Goal: Information Seeking & Learning: Learn about a topic

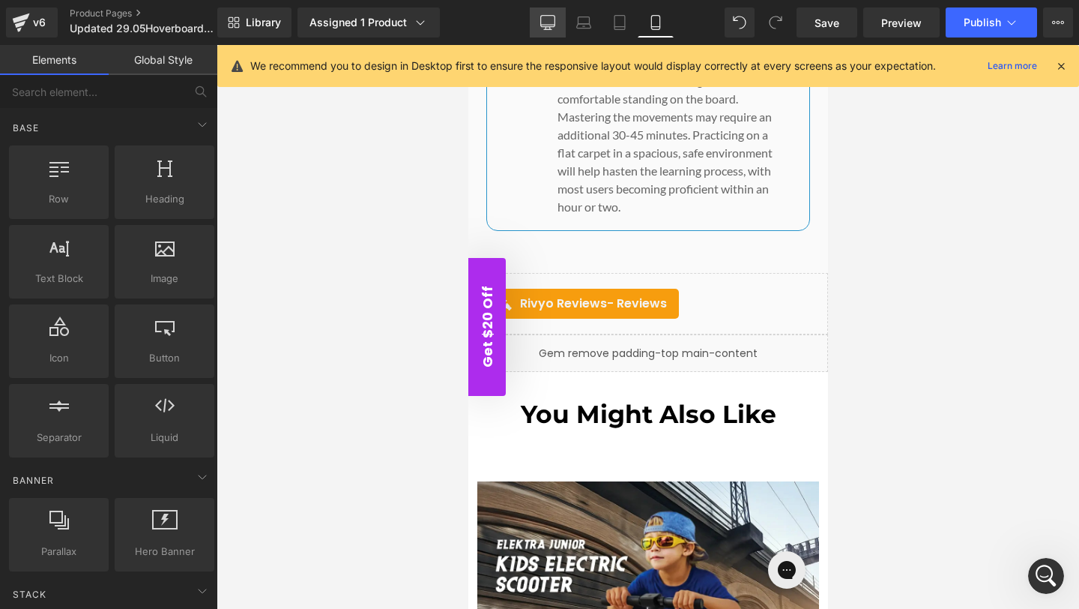
click at [547, 19] on icon at bounding box center [547, 22] width 15 height 15
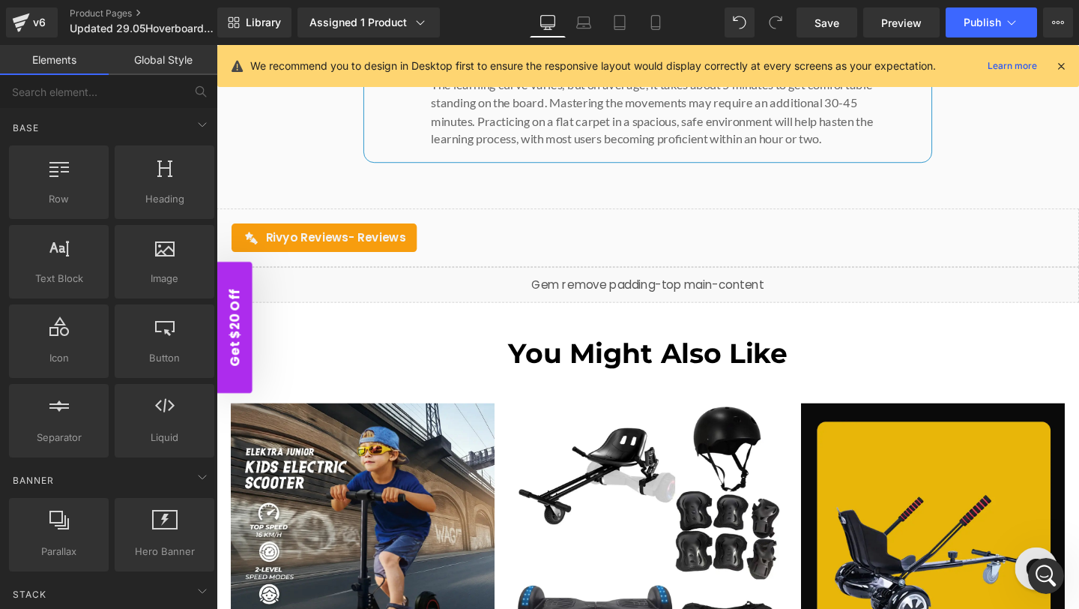
scroll to position [9089, 0]
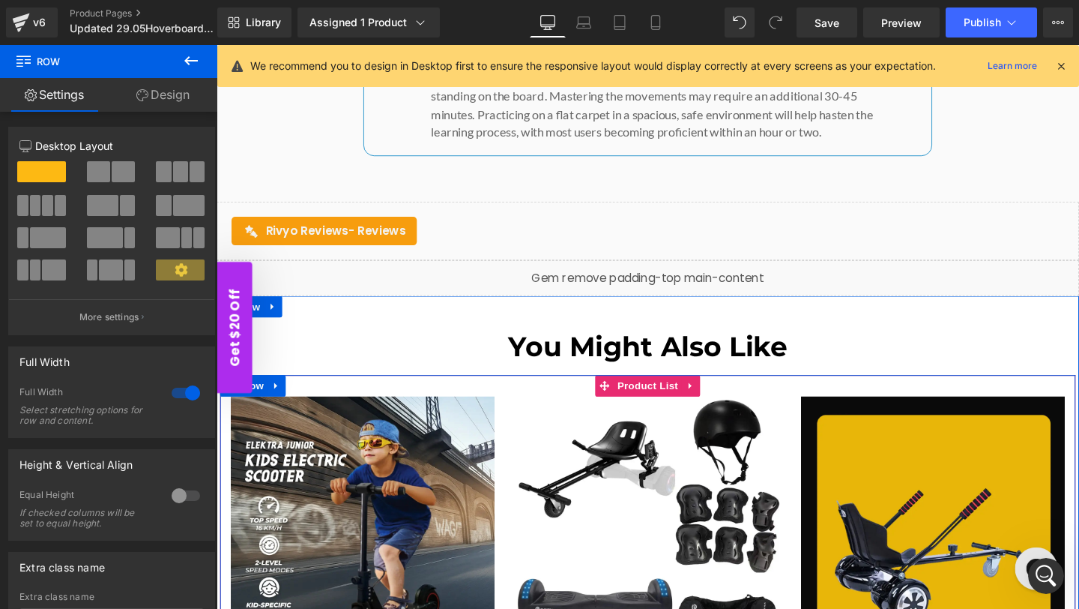
click at [653, 392] on span "Product List" at bounding box center [669, 403] width 71 height 22
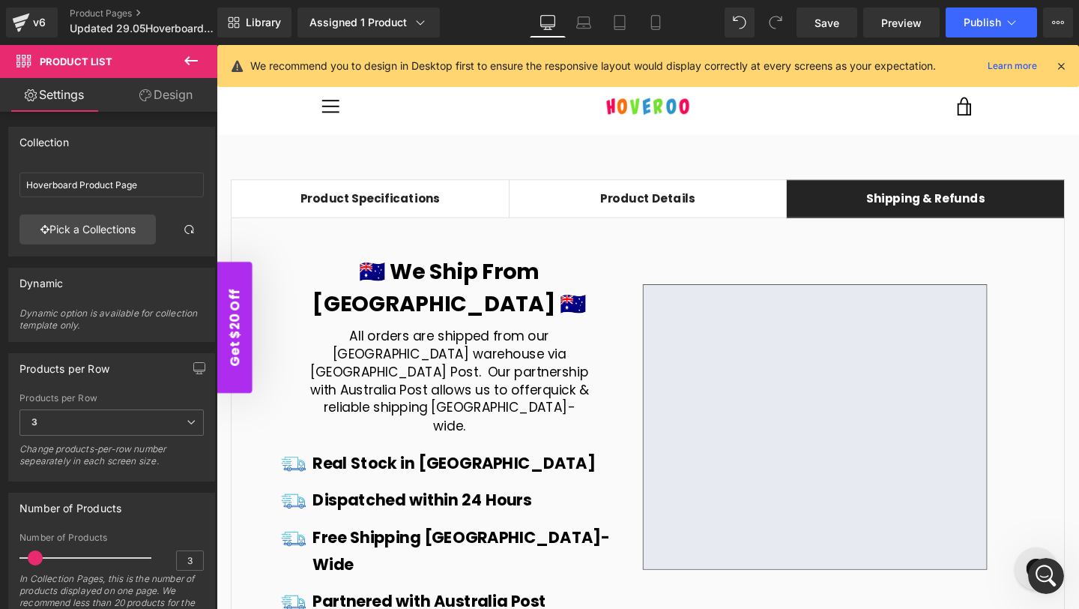
scroll to position [7656, 0]
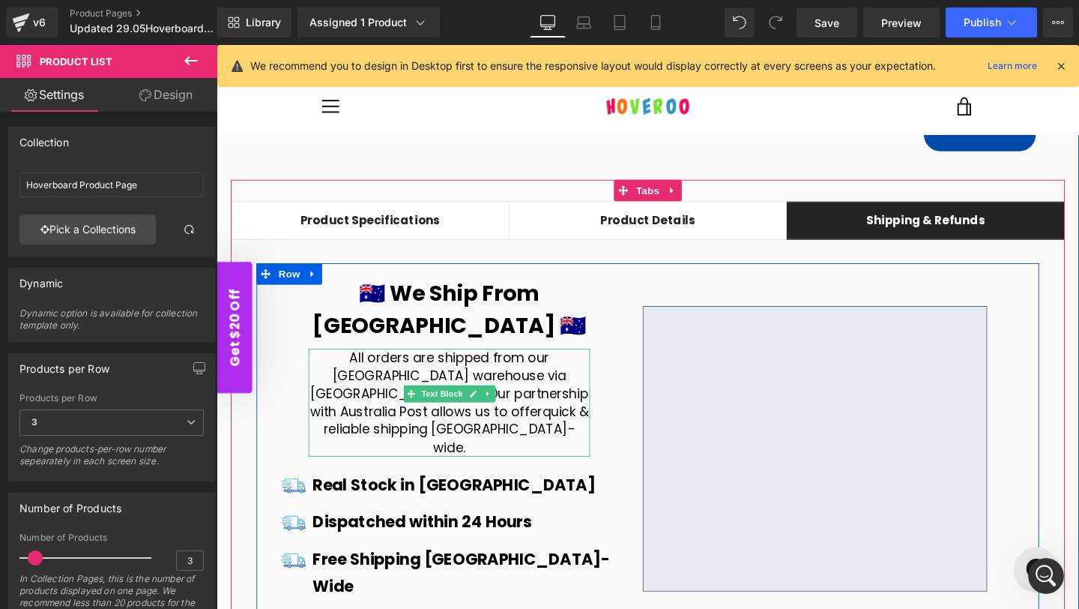
click at [552, 421] on font "quick & reliable shipping [GEOGRAPHIC_DATA]-wide" at bounding box center [468, 449] width 279 height 56
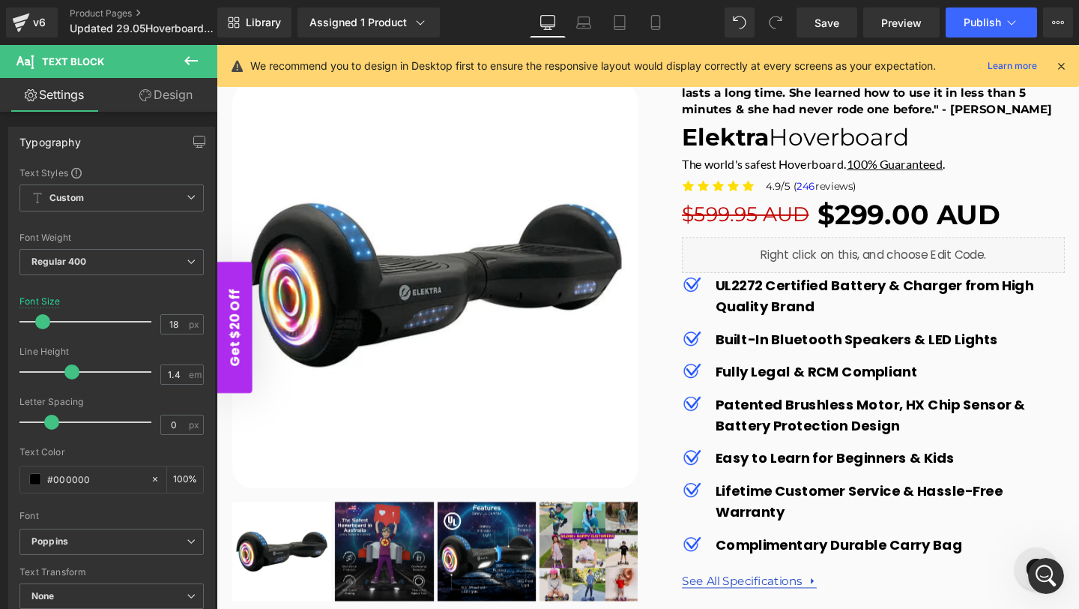
scroll to position [0, 0]
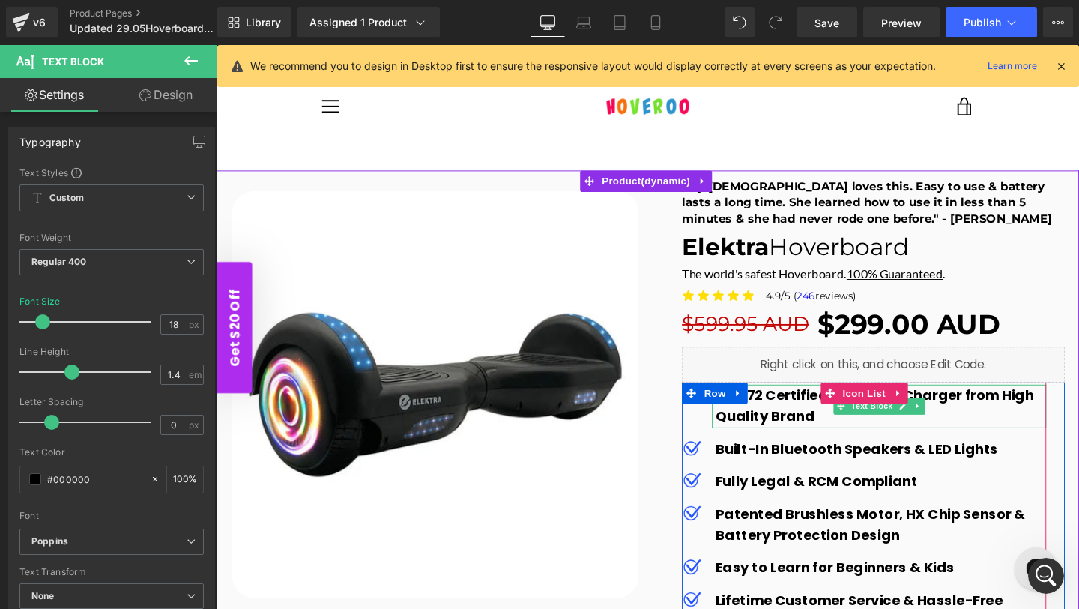
click at [816, 432] on b "UL2272 Certified Battery & Charger from High Quality Brand" at bounding box center [908, 424] width 334 height 43
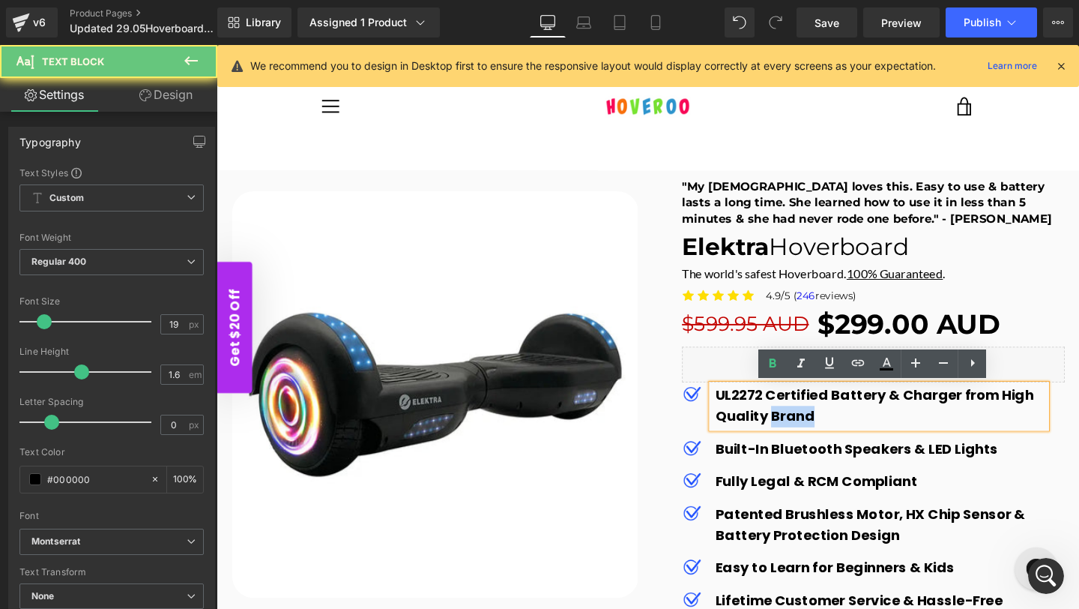
click at [816, 432] on b "UL2272 Certified Battery & Charger from High Quality Brand" at bounding box center [908, 424] width 334 height 43
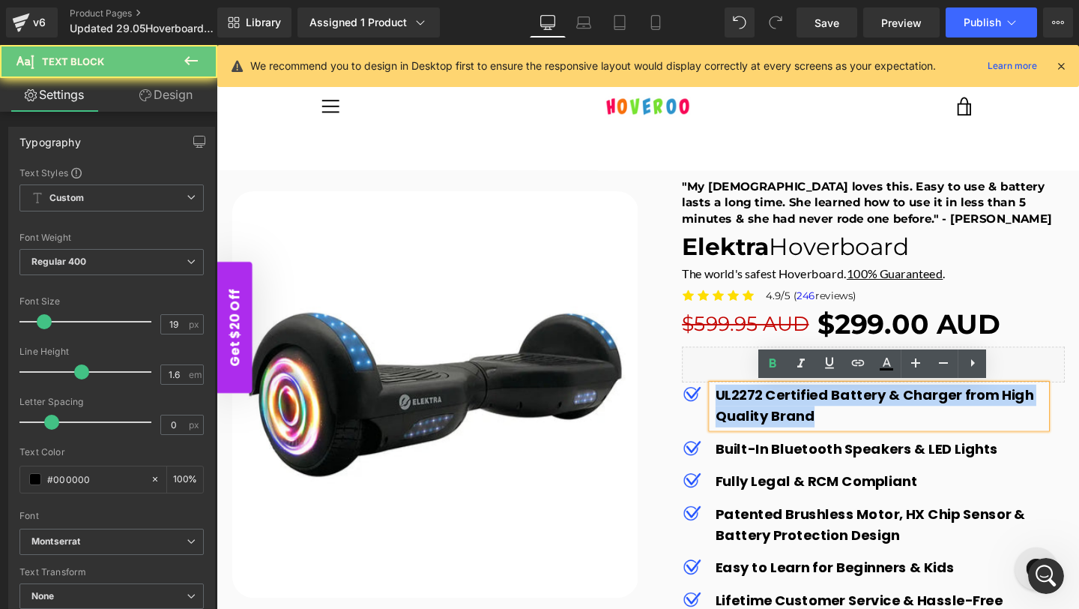
click at [816, 432] on b "UL2272 Certified Battery & Charger from High Quality Brand" at bounding box center [908, 424] width 334 height 43
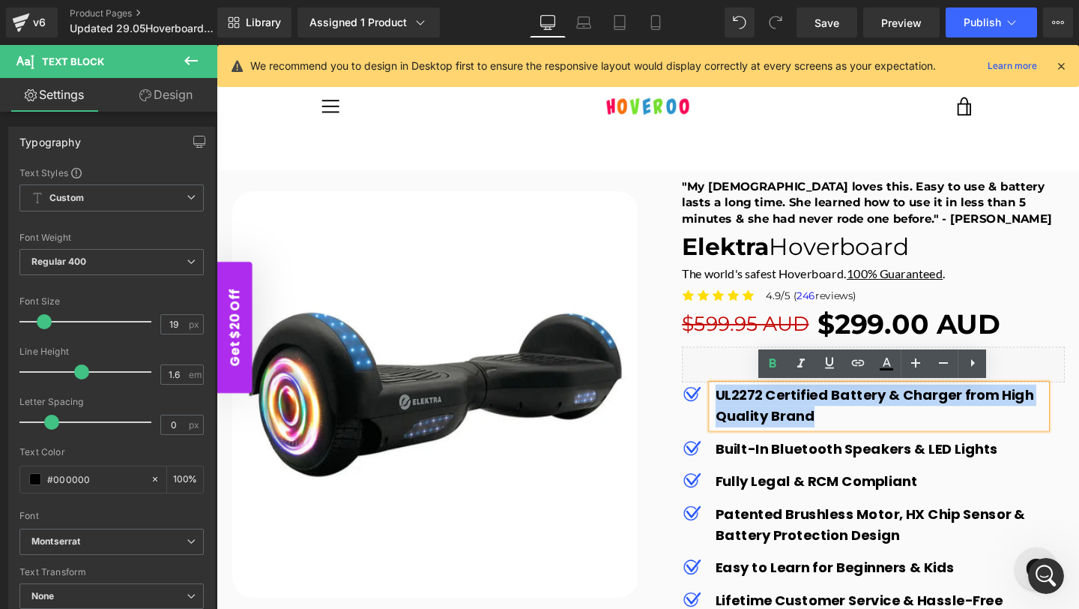
copy b "UL2272 Certified Battery & Charger from High Quality Brand"
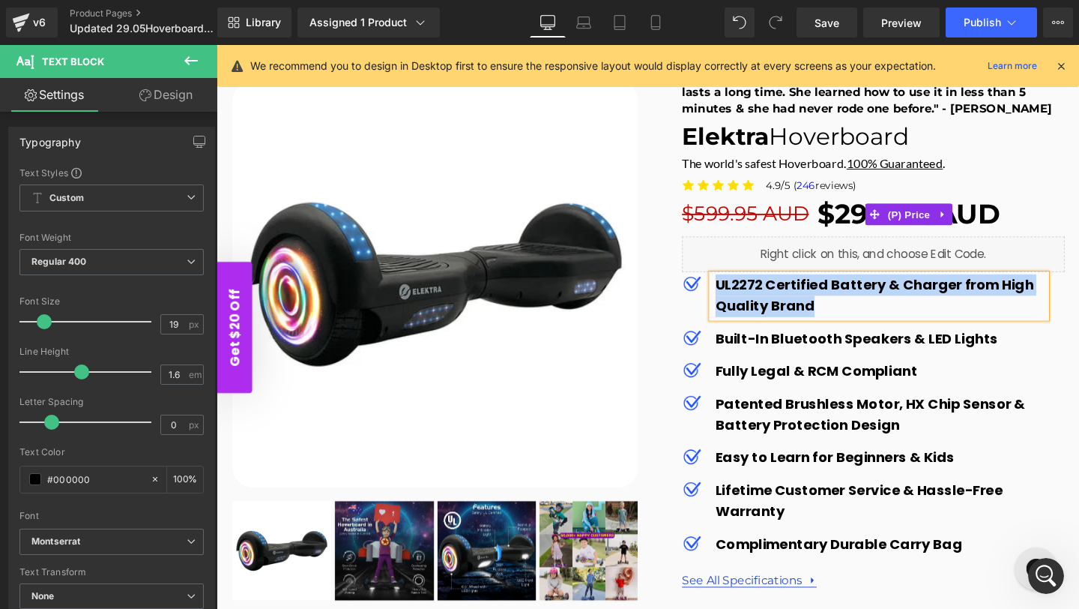
scroll to position [121, 0]
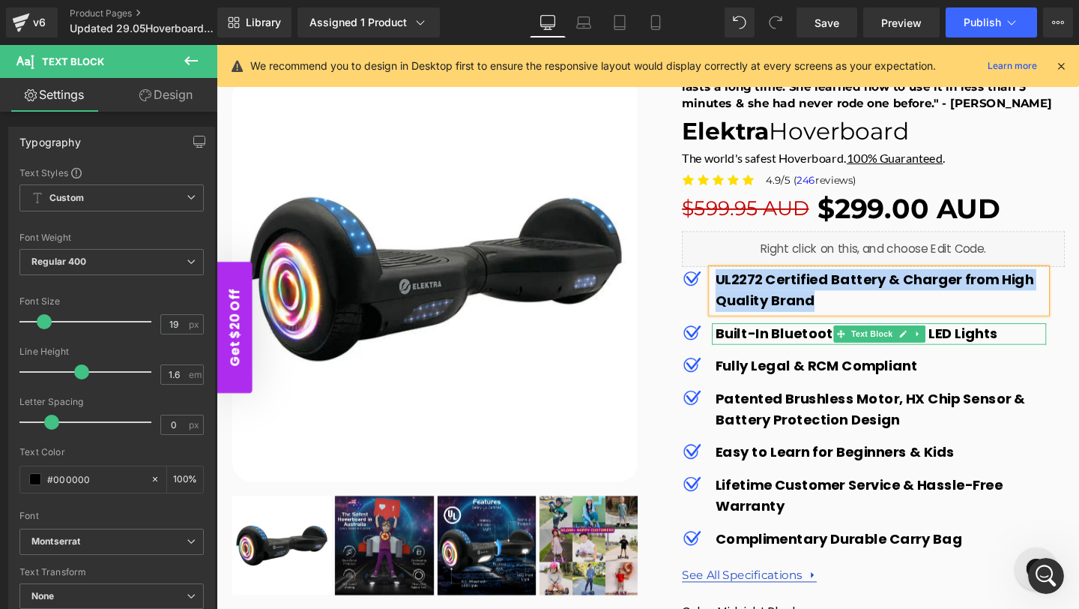
click at [792, 348] on b "Built-In Bluetooth Speakers & LED Lights" at bounding box center [889, 348] width 297 height 20
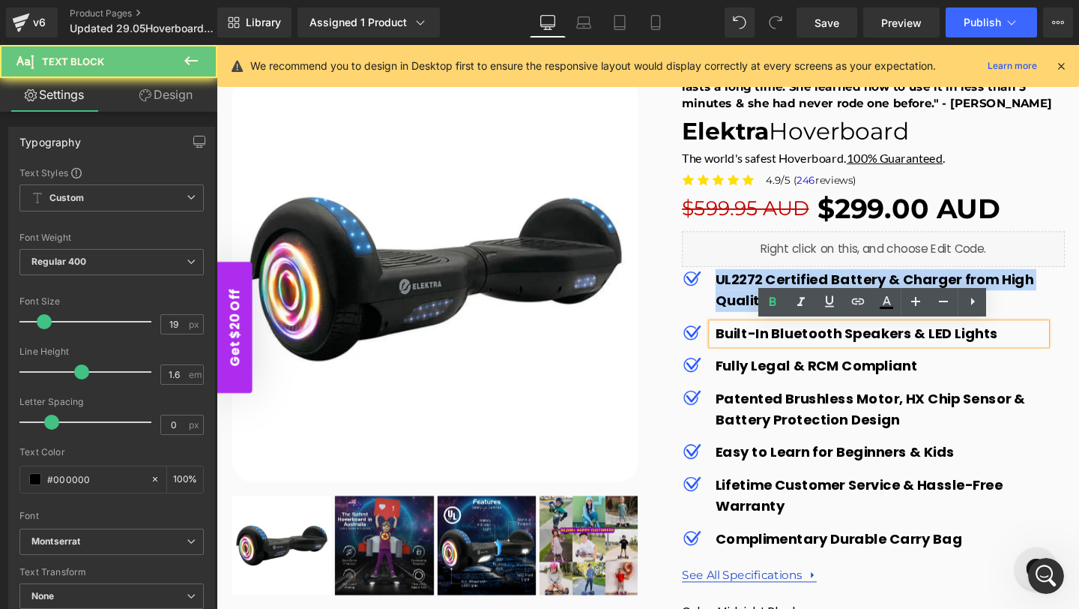
click at [792, 348] on b "Built-In Bluetooth Speakers & LED Lights" at bounding box center [889, 348] width 297 height 20
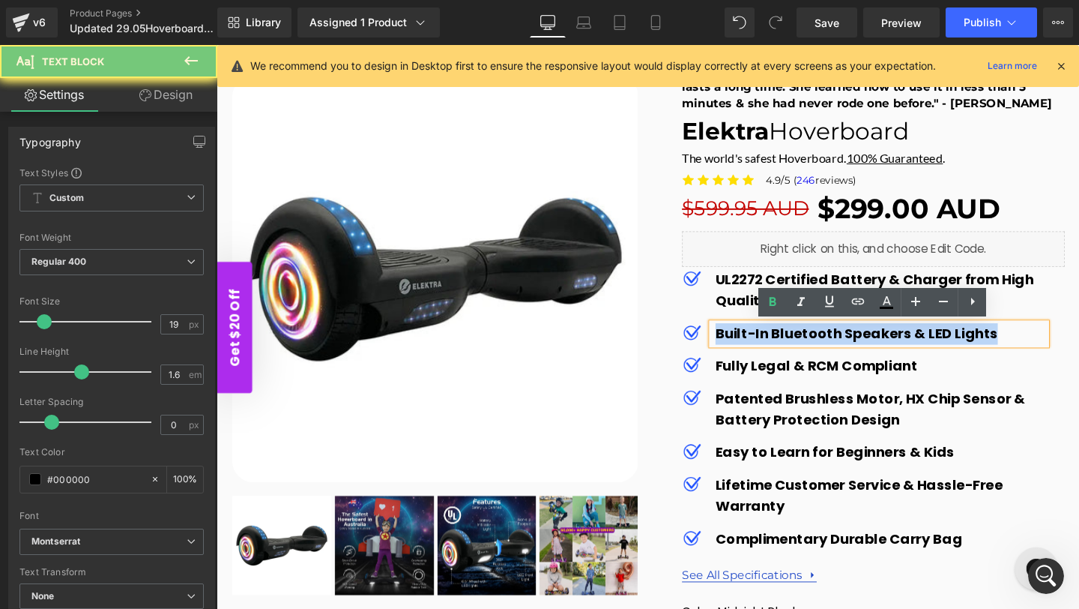
click at [792, 348] on b "Built-In Bluetooth Speakers & LED Lights" at bounding box center [889, 348] width 297 height 20
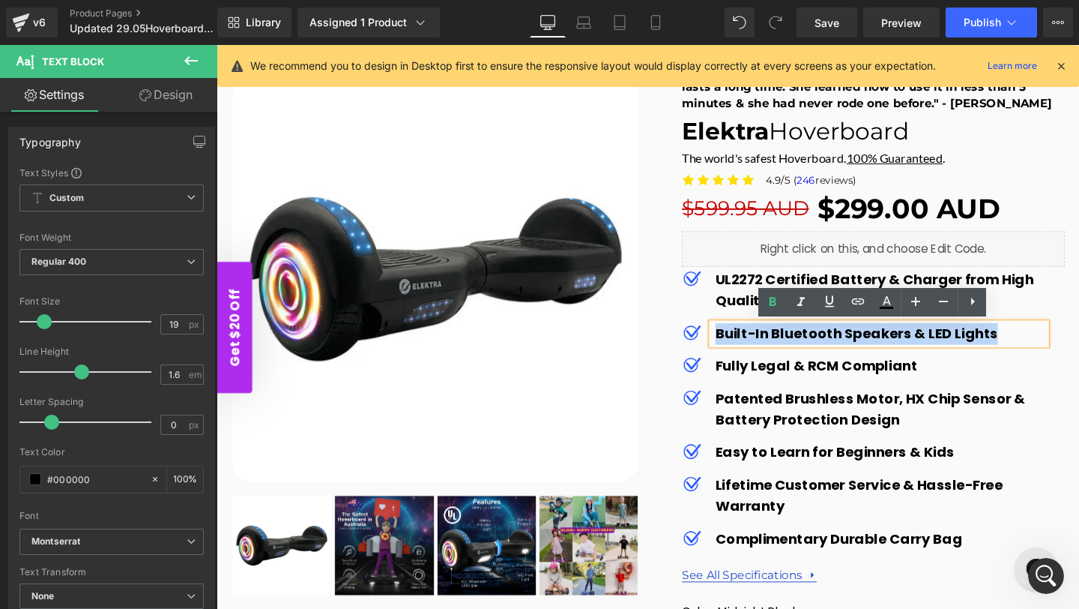
copy b "Built-In Bluetooth Speakers & LED Lights"
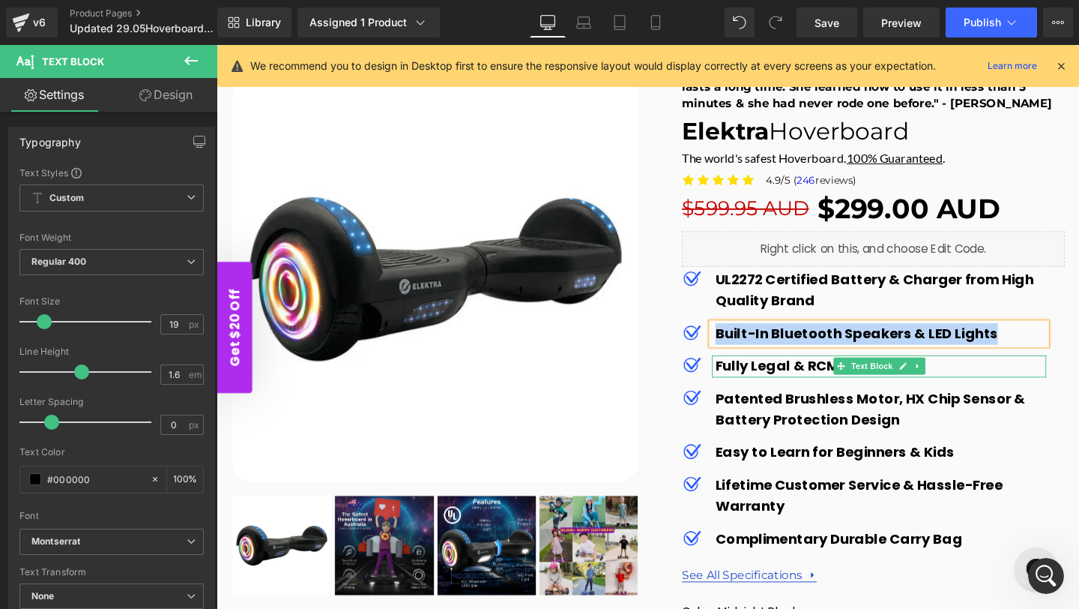
click at [798, 380] on b "Fully Legal & RCM Compliant" at bounding box center [847, 382] width 212 height 20
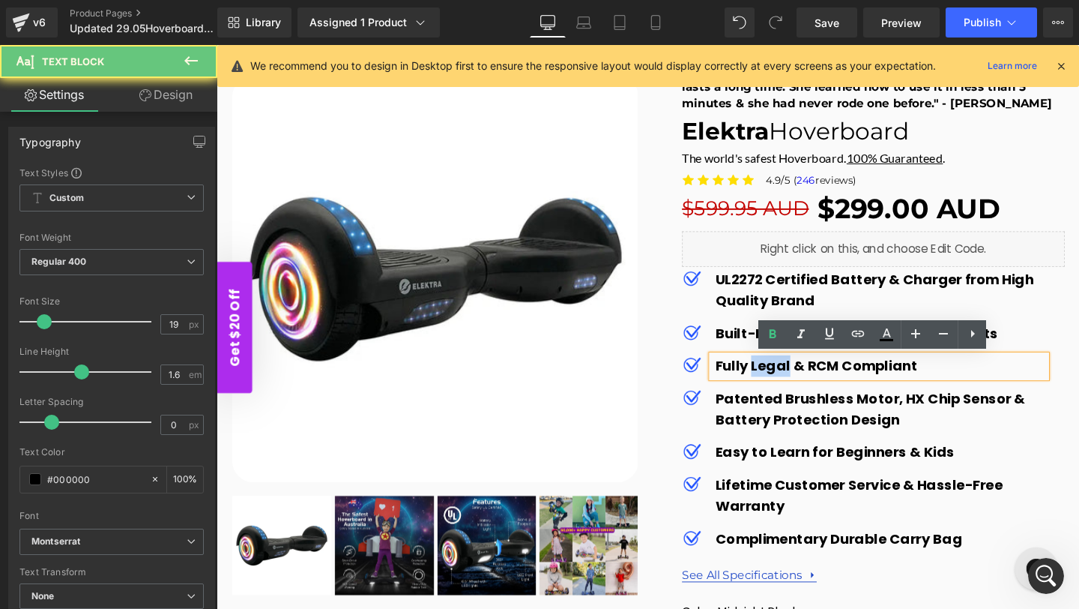
click at [798, 380] on b "Fully Legal & RCM Compliant" at bounding box center [847, 382] width 212 height 20
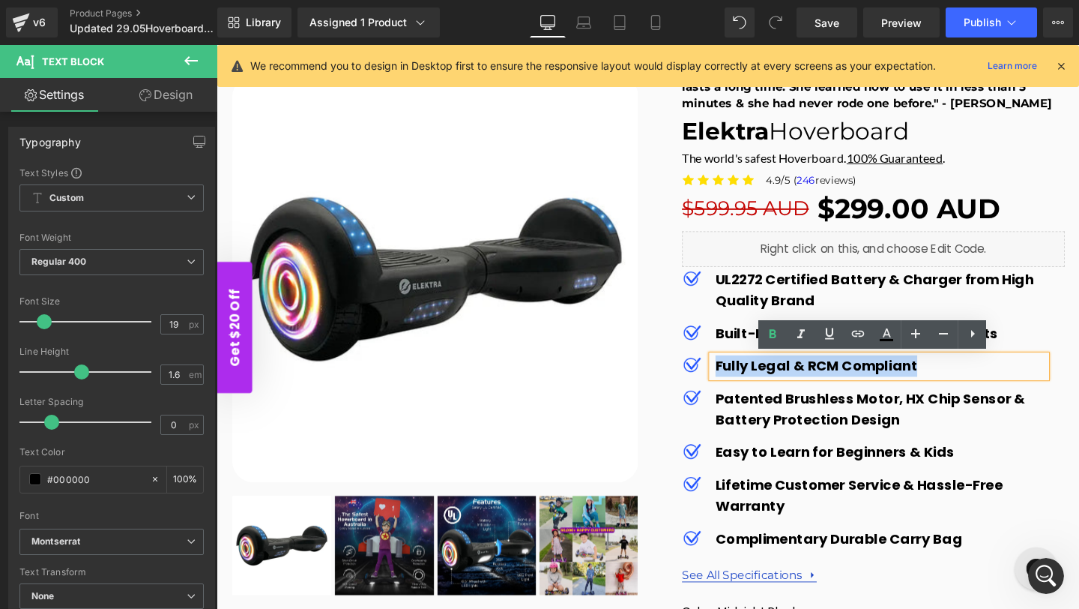
copy b "Fully Legal & RCM Compliant"
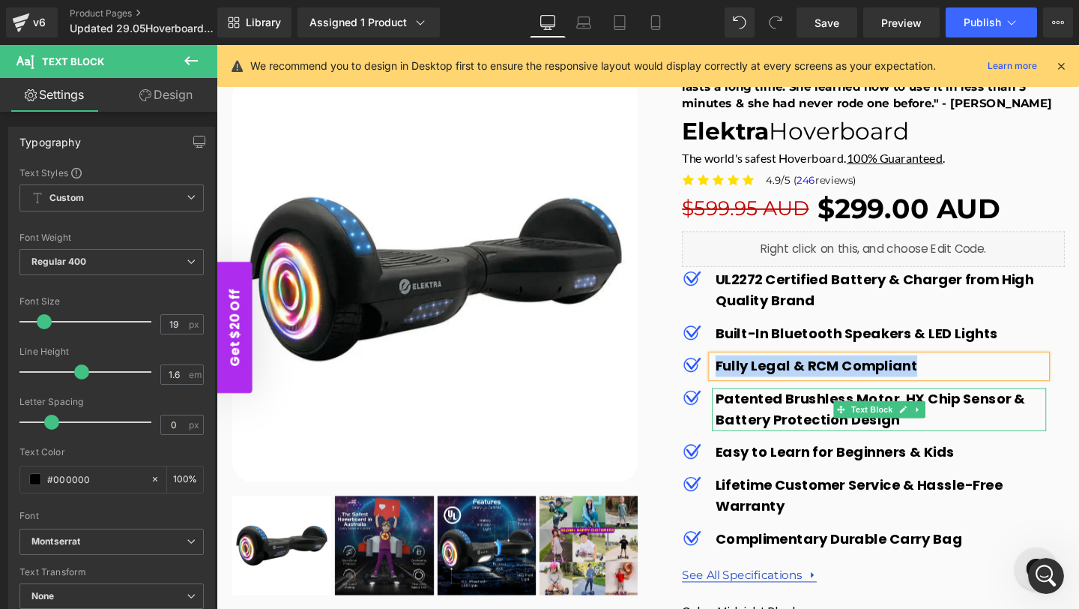
click at [778, 434] on b "Patented Brushless Motor, HX Chip Sensor & Battery Protection Design" at bounding box center [904, 427] width 326 height 43
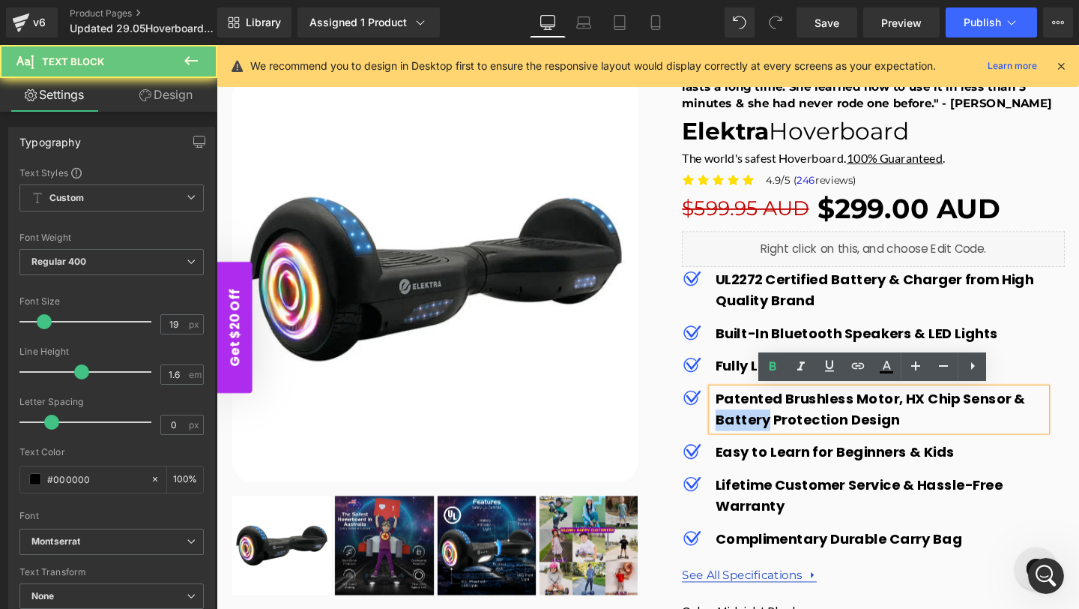
click at [778, 434] on b "Patented Brushless Motor, HX Chip Sensor & Battery Protection Design" at bounding box center [904, 427] width 326 height 43
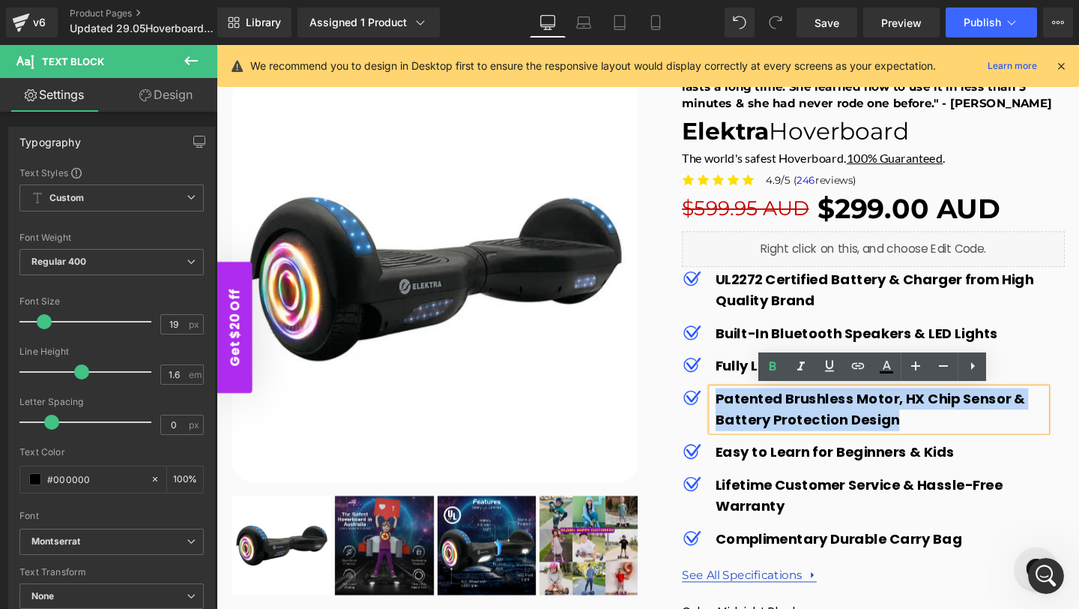
copy b "Patented Brushless Motor, HX Chip Sensor & Battery Protection Design"
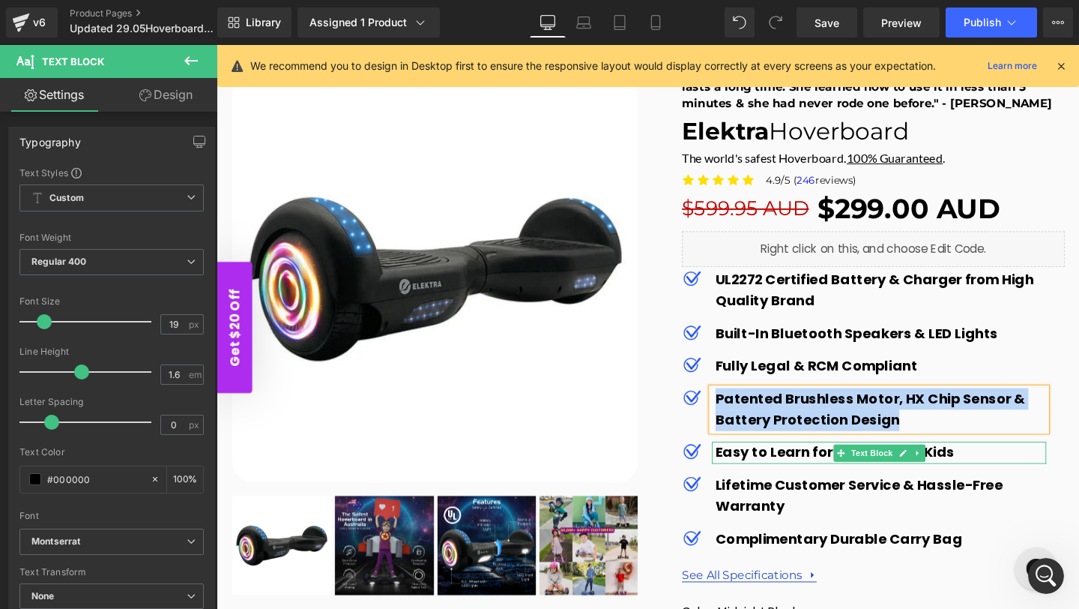
click at [792, 474] on b "Easy to Learn for Beginners & Kids" at bounding box center [866, 472] width 251 height 20
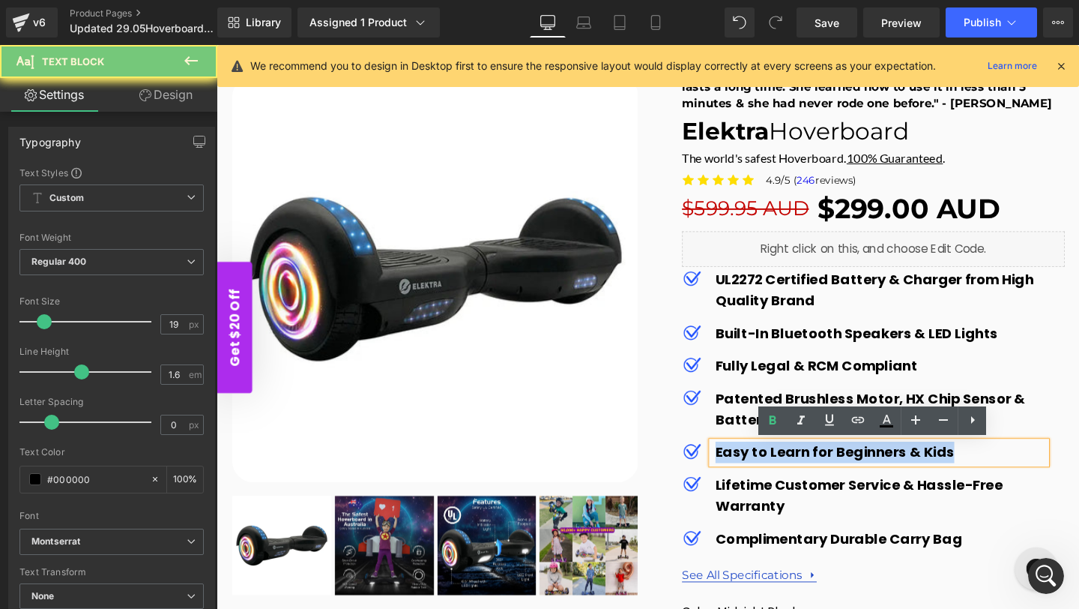
click at [792, 474] on b "Easy to Learn for Beginners & Kids" at bounding box center [866, 472] width 251 height 20
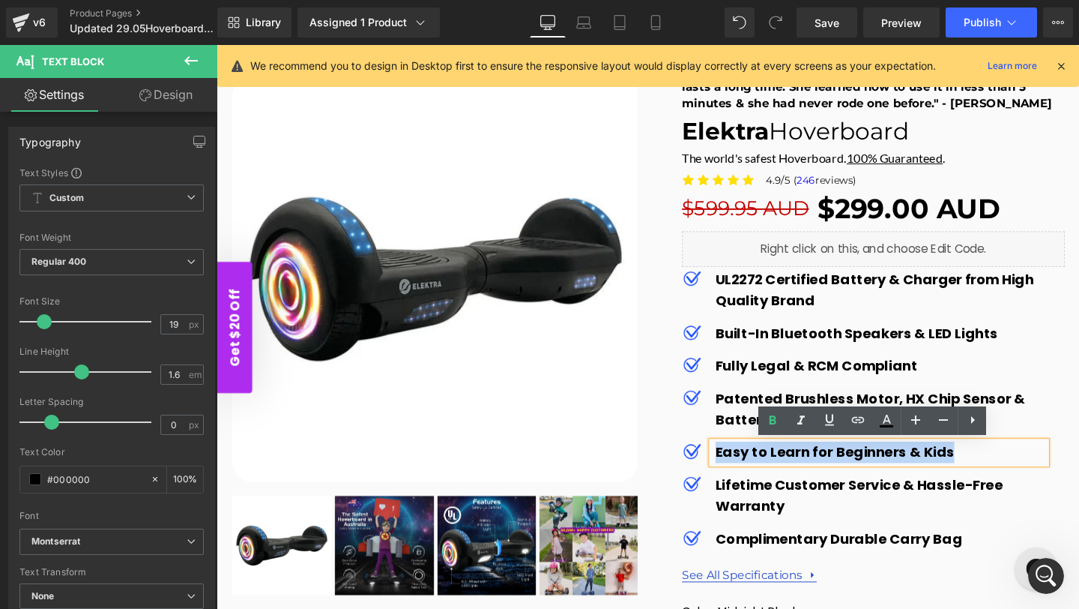
copy b "Easy to Learn for Beginners & Kids"
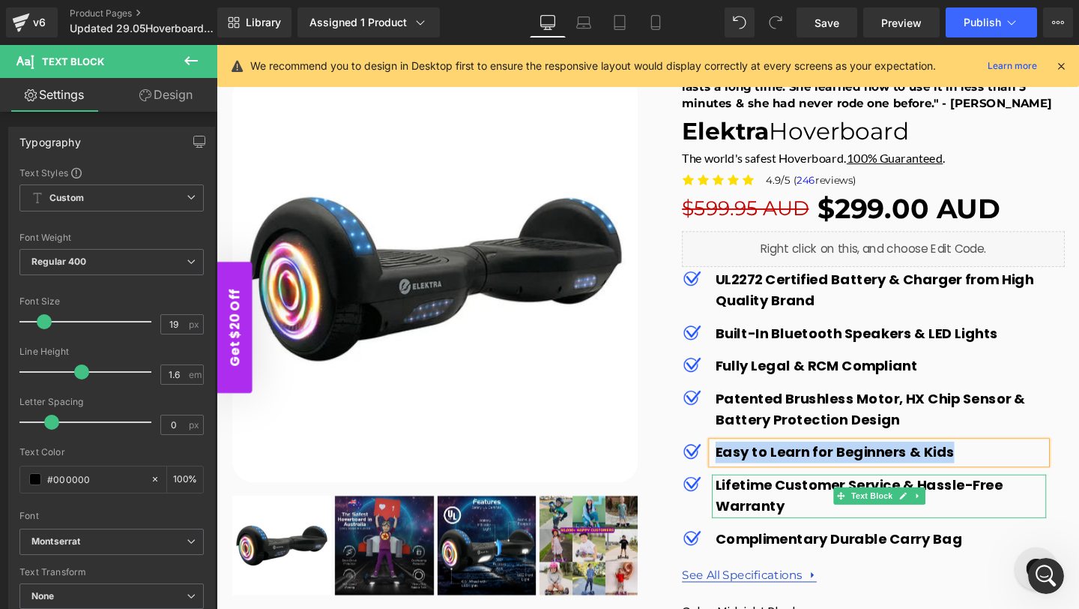
click at [780, 525] on b "Lifetime Customer Service & Hassle-Free Warranty" at bounding box center [892, 518] width 302 height 43
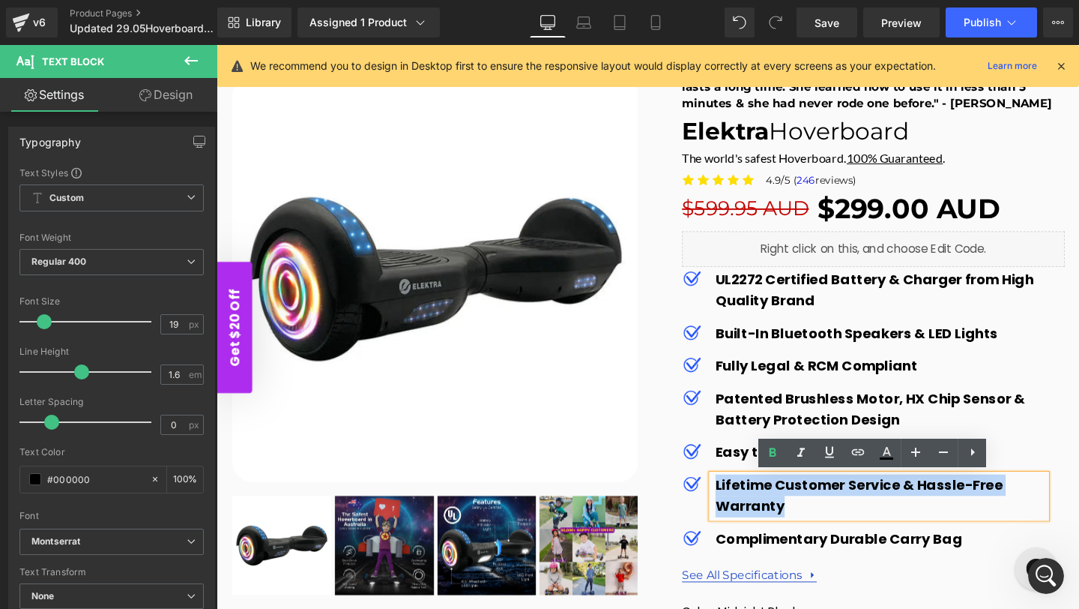
copy b "Lifetime Customer Service & Hassle-Free Warranty"
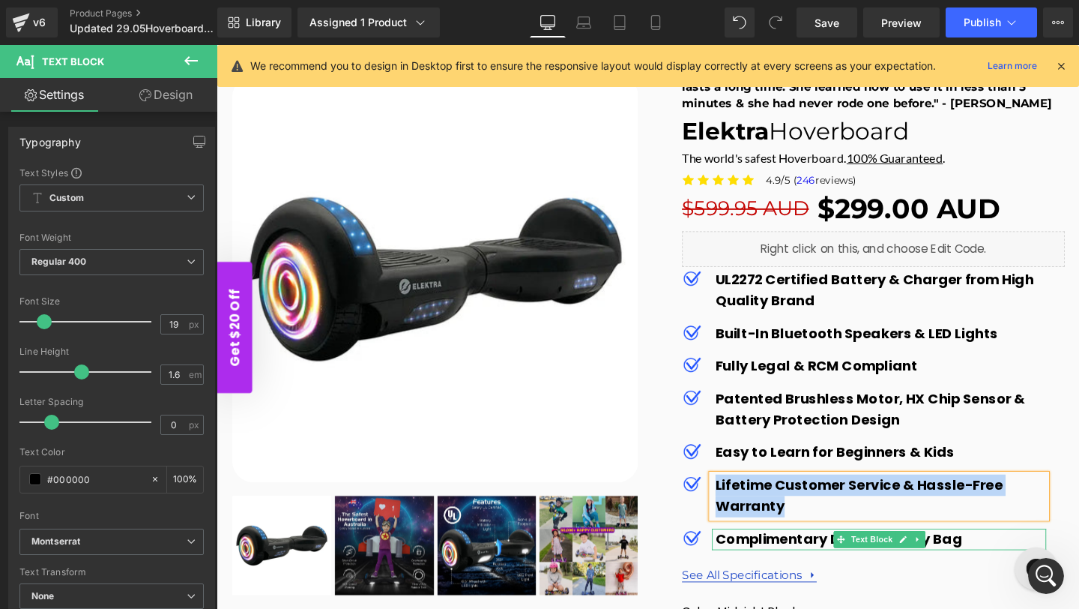
click at [802, 564] on b "Complimentary Durable Carry Bag" at bounding box center [870, 564] width 259 height 20
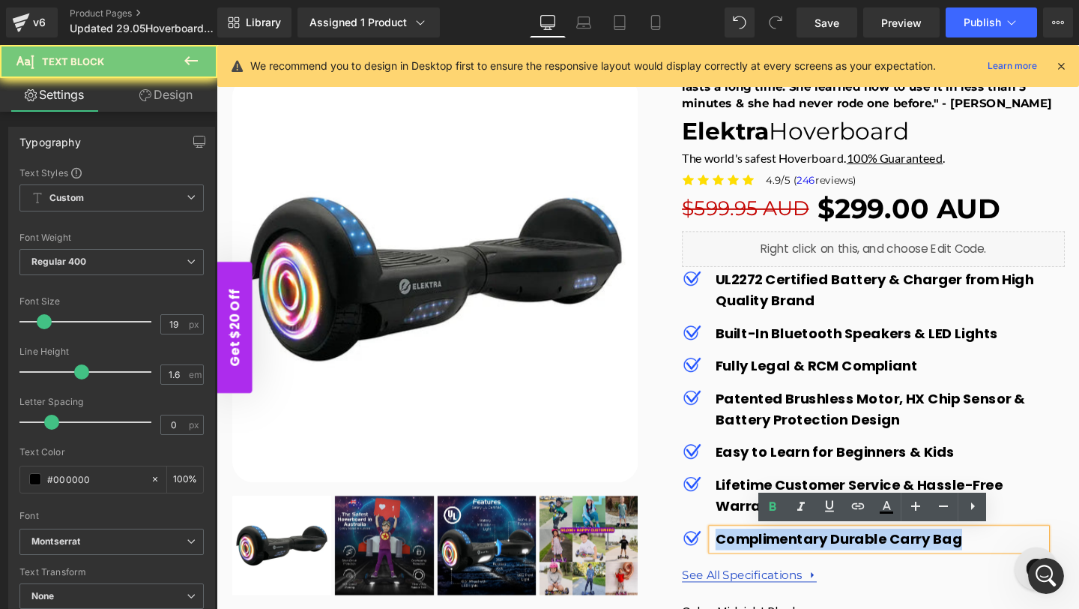
click at [802, 564] on b "Complimentary Durable Carry Bag" at bounding box center [870, 564] width 259 height 20
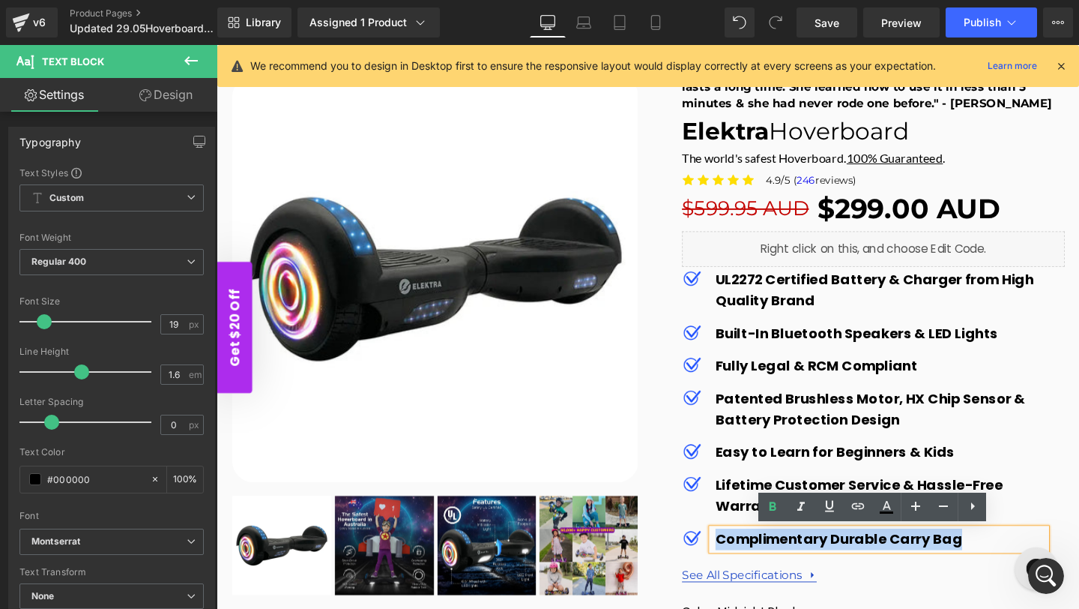
copy b "Complimentary Durable Carry Bag"
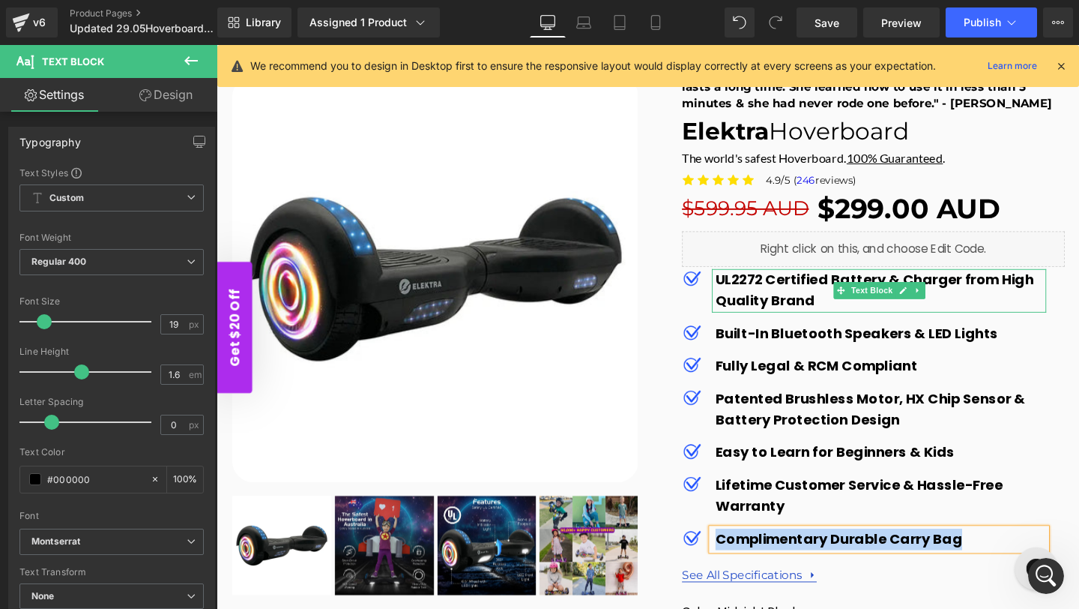
click at [774, 298] on b "UL2272 Certified Battery & Charger from High Quality Brand" at bounding box center [908, 302] width 334 height 43
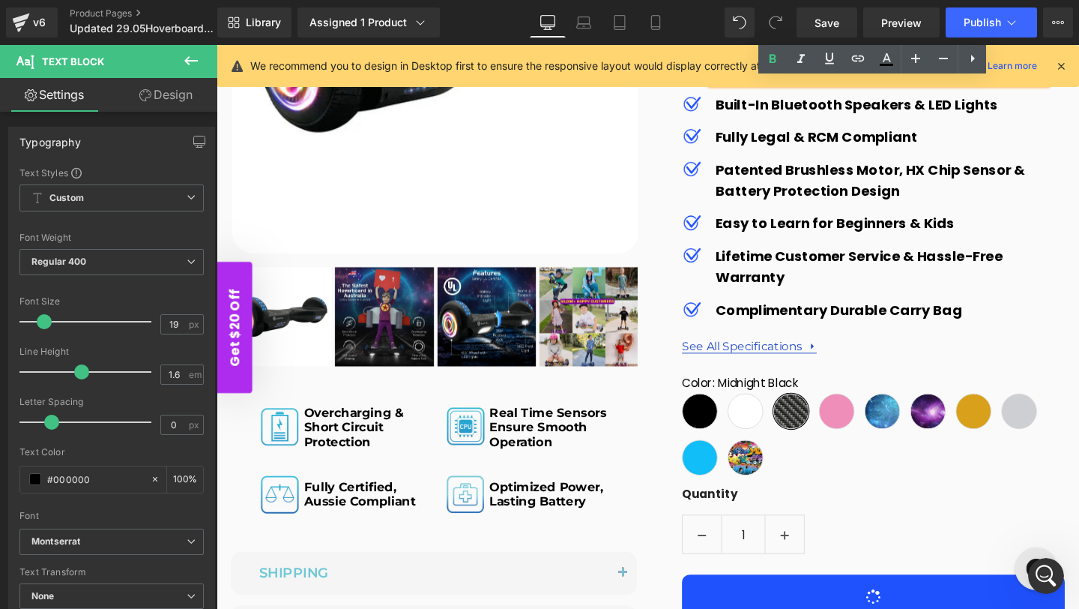
scroll to position [382, 0]
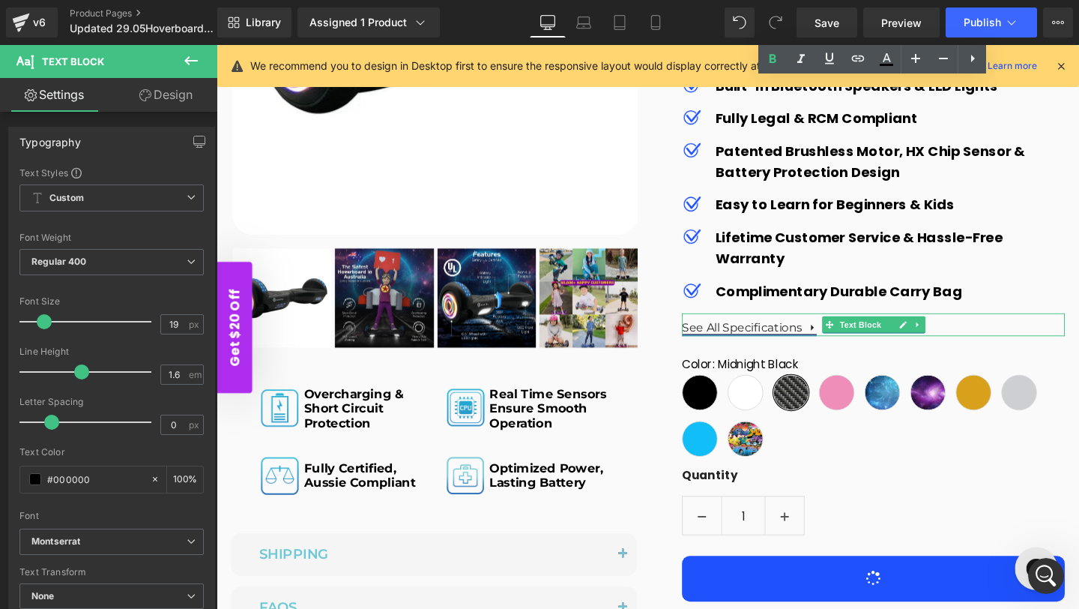
click at [760, 337] on link "See All Specifications" at bounding box center [777, 341] width 142 height 15
click at [813, 337] on link "See All Specifications" at bounding box center [777, 341] width 142 height 15
click at [840, 340] on link "See All Specifications" at bounding box center [777, 341] width 142 height 15
click at [950, 332] on link at bounding box center [954, 339] width 16 height 18
click at [792, 339] on link "See All Specifications" at bounding box center [777, 341] width 142 height 15
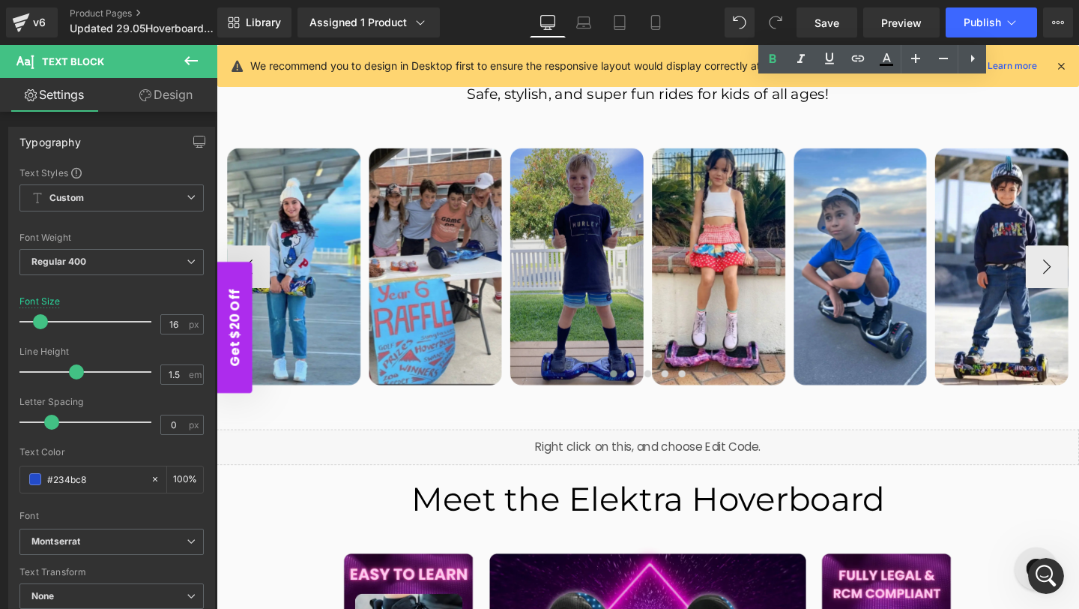
scroll to position [1264, 0]
